Goal: Use online tool/utility: Use online tool/utility

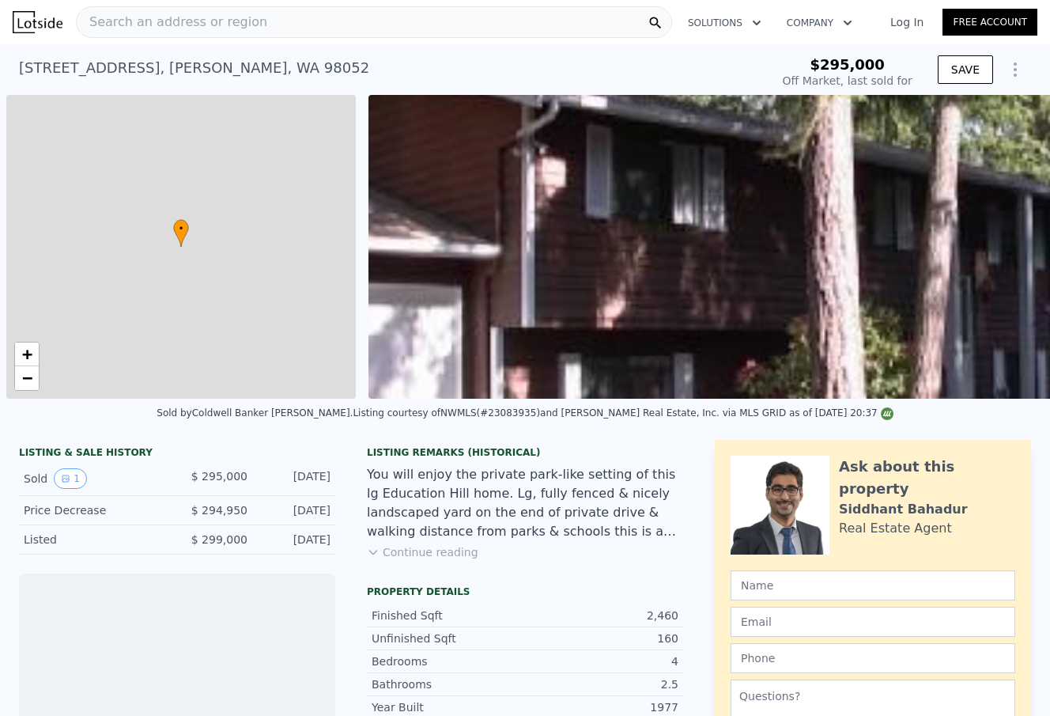
scroll to position [0, 6]
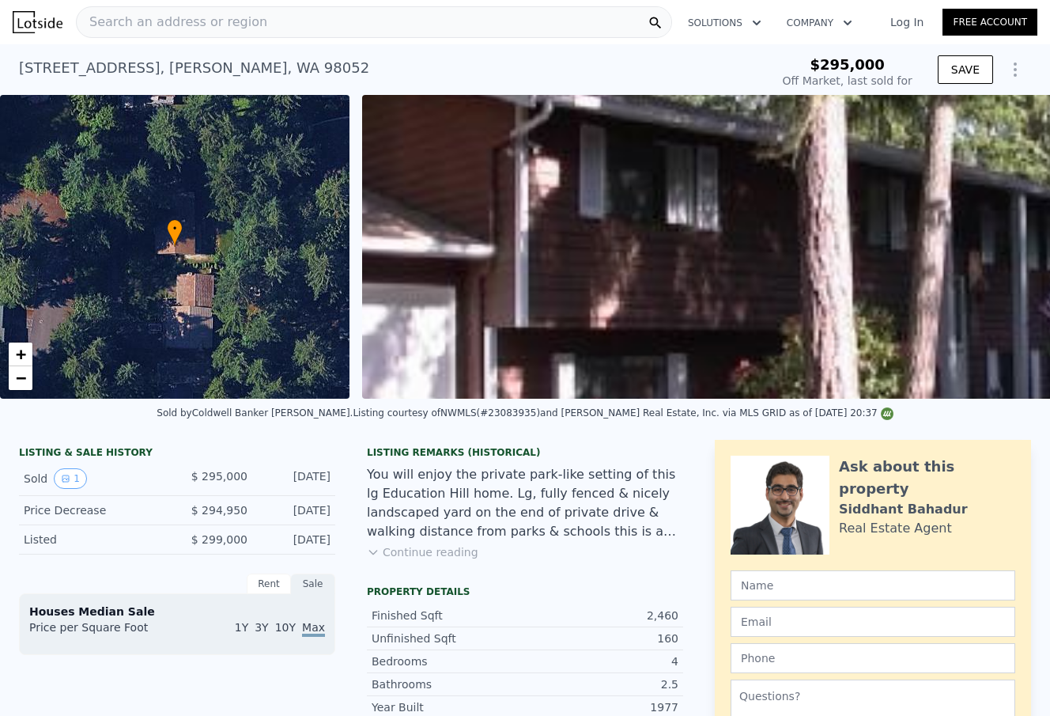
type input "-$ 326,756"
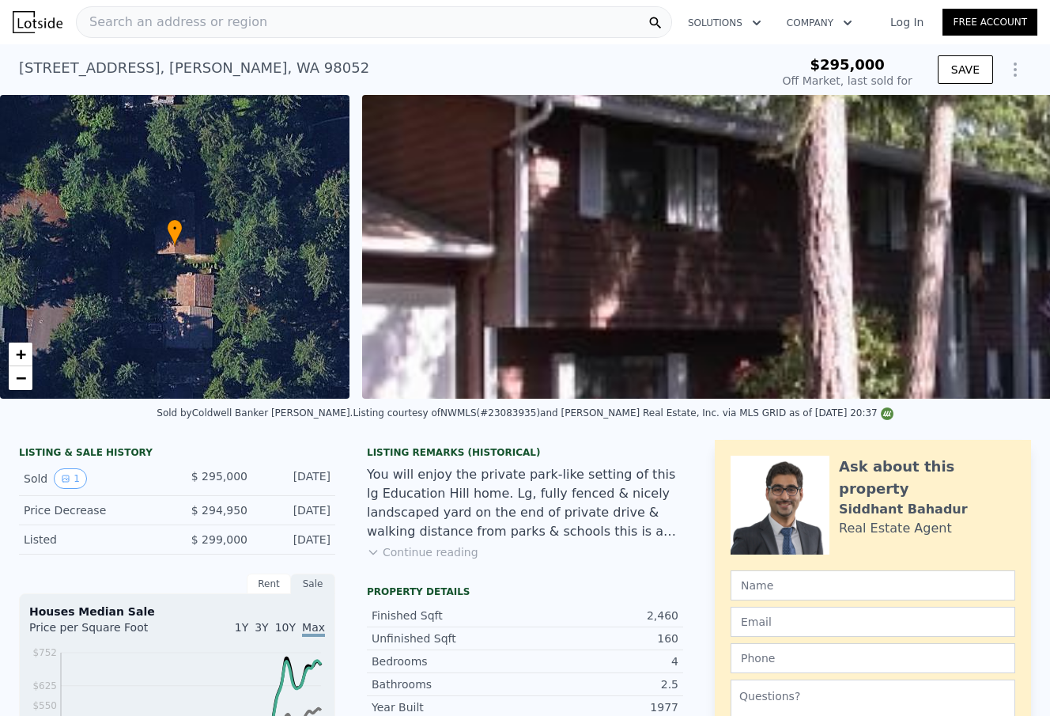
type input "$ 1,739,000"
type input "$ 1,258,348"
